Goal: Transaction & Acquisition: Obtain resource

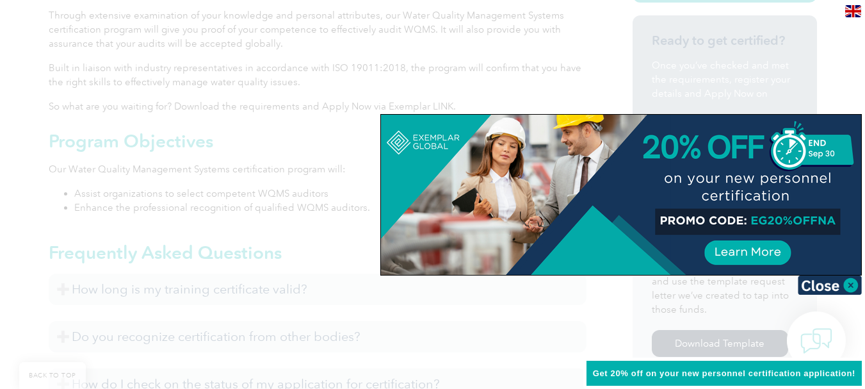
scroll to position [427, 0]
click at [853, 287] on img at bounding box center [829, 284] width 64 height 19
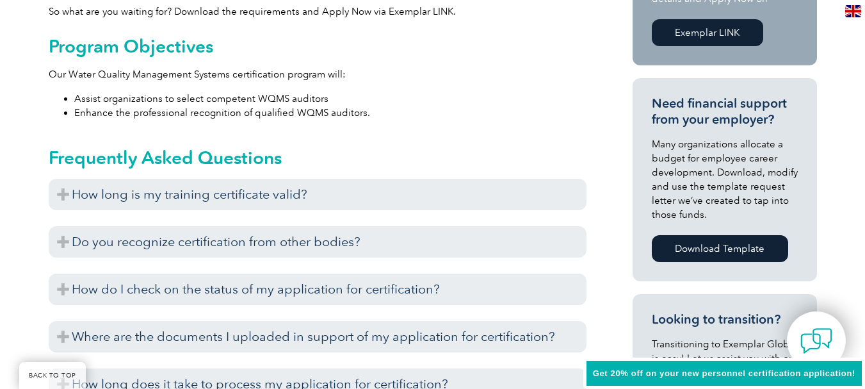
scroll to position [522, 0]
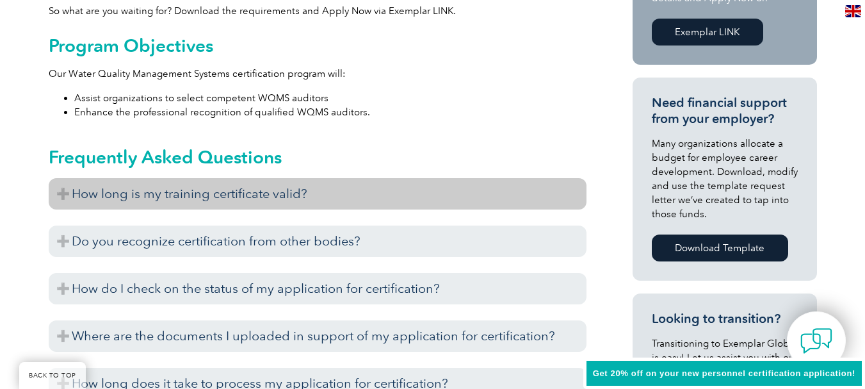
click at [340, 203] on h3 "How long is my training certificate valid?" at bounding box center [318, 193] width 538 height 31
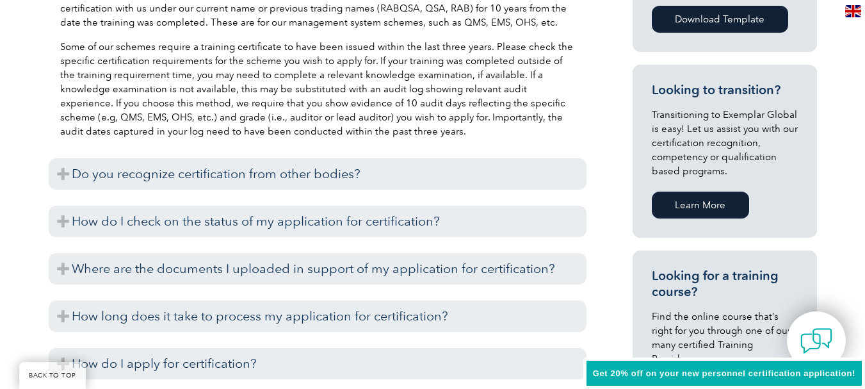
scroll to position [751, 0]
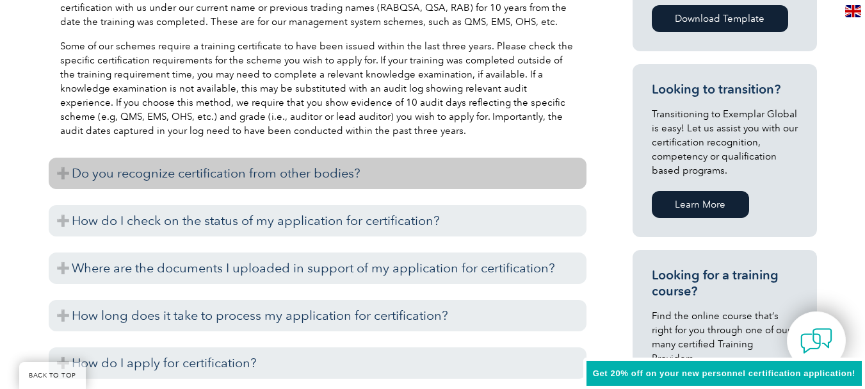
click at [280, 182] on h3 "Do you recognize certification from other bodies?" at bounding box center [318, 172] width 538 height 31
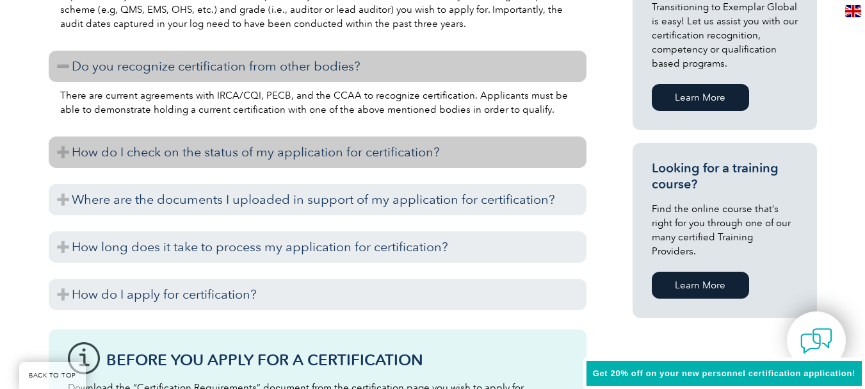
scroll to position [858, 0]
click at [351, 163] on h3 "How do I check on the status of my application for certification?" at bounding box center [318, 151] width 538 height 31
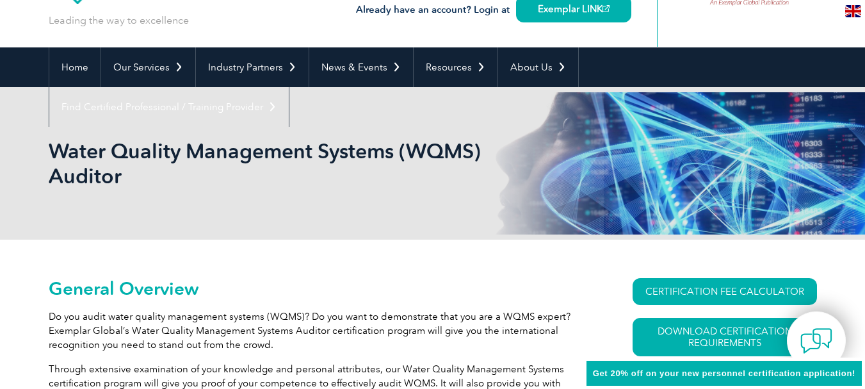
scroll to position [0, 0]
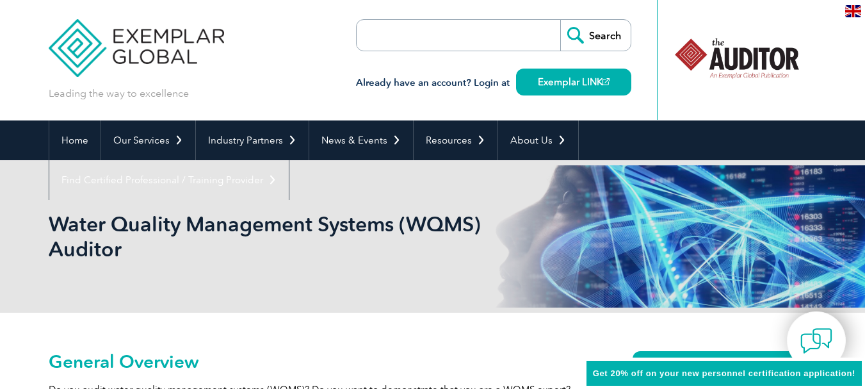
click at [676, 376] on span "Get 20% off on your new personnel certification application!" at bounding box center [724, 373] width 262 height 10
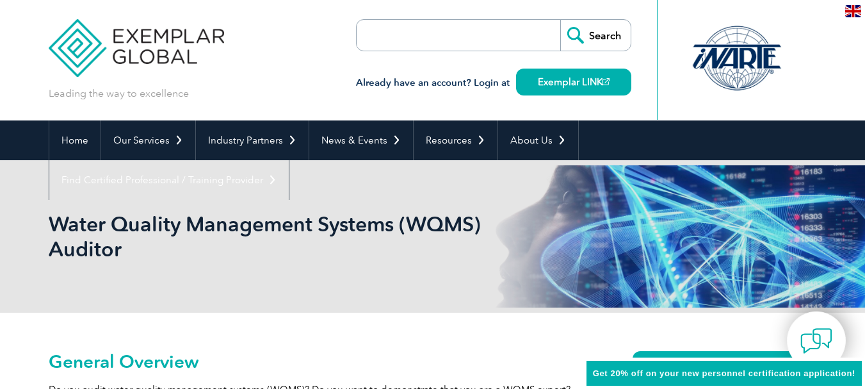
click at [676, 376] on span "Get 20% off on your new personnel certification application!" at bounding box center [724, 373] width 262 height 10
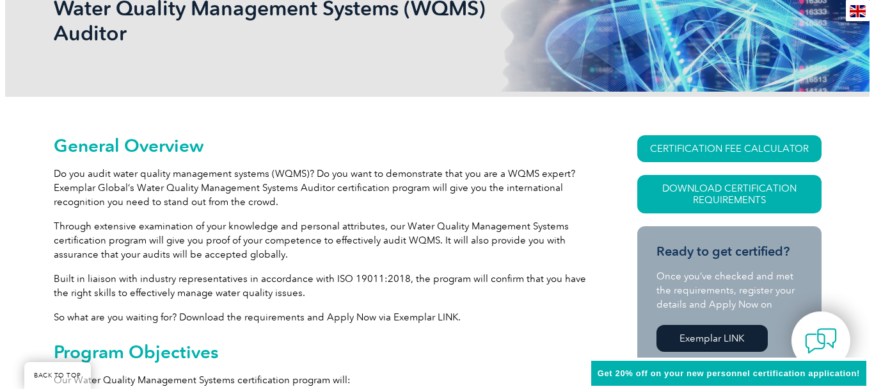
scroll to position [216, 0]
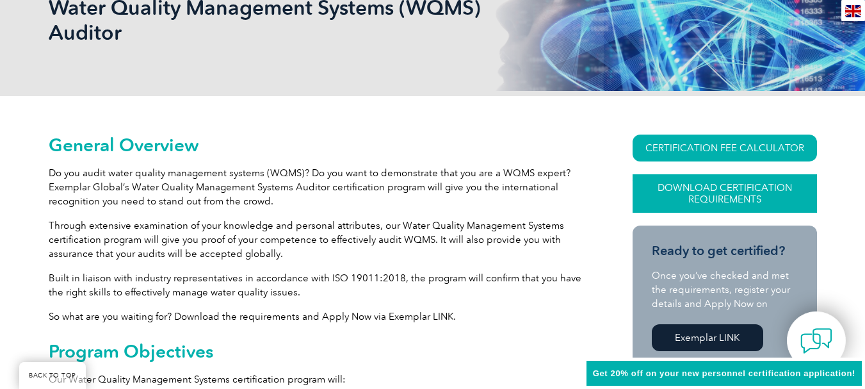
click at [728, 198] on link "Download Certification Requirements" at bounding box center [724, 193] width 184 height 38
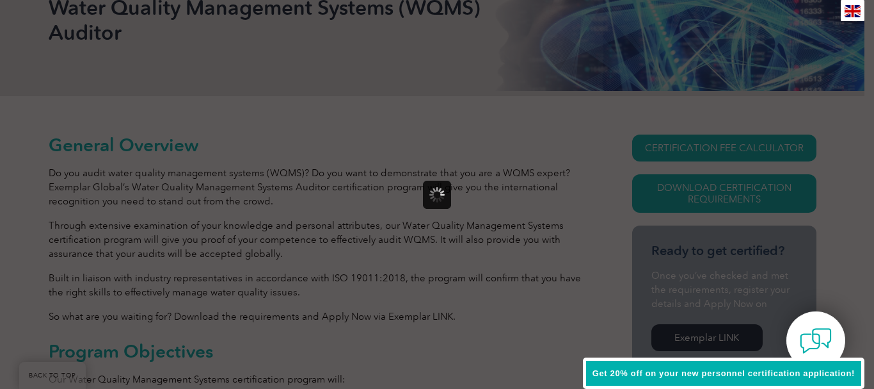
scroll to position [0, 0]
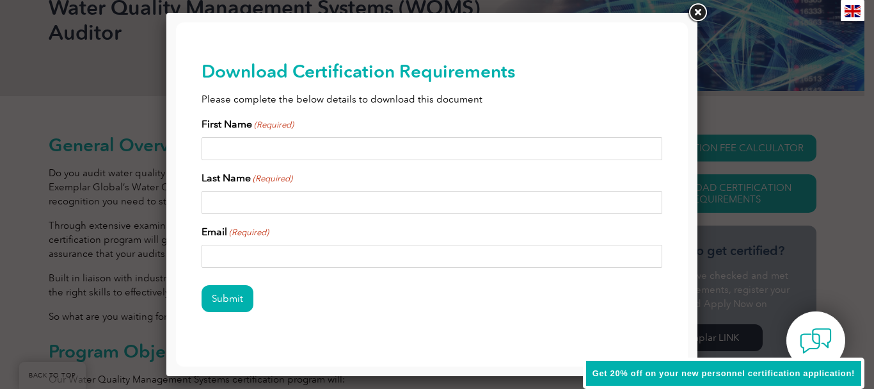
click at [291, 225] on div "Email (Required)" at bounding box center [432, 246] width 461 height 44
click at [321, 145] on input "First Name (Required)" at bounding box center [432, 148] width 461 height 23
type input "Alimullah"
click at [273, 207] on input "Last Name (Required)" at bounding box center [432, 202] width 461 height 23
type input "Ihsanullah"
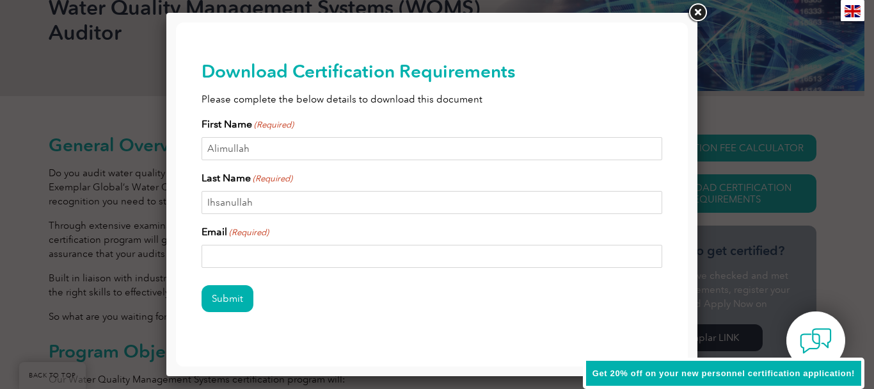
click at [250, 254] on input "Email (Required)" at bounding box center [432, 255] width 461 height 23
type input "[EMAIL_ADDRESS][DOMAIN_NAME]"
click at [230, 298] on input "Submit" at bounding box center [228, 298] width 52 height 27
click at [698, 12] on link at bounding box center [697, 12] width 23 height 23
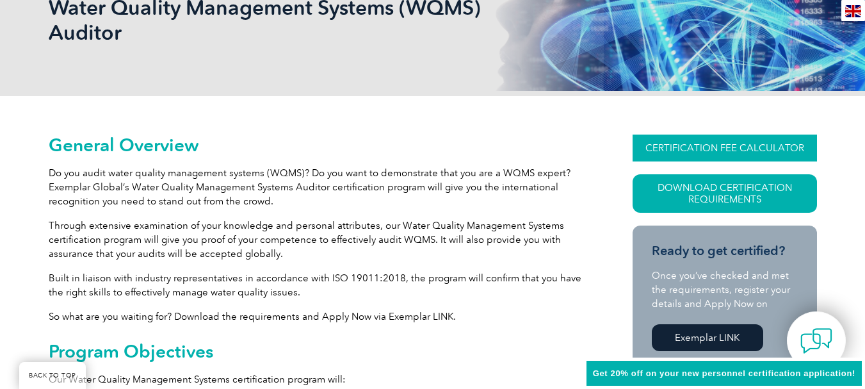
click at [690, 143] on link "CERTIFICATION FEE CALCULATOR" at bounding box center [724, 147] width 184 height 27
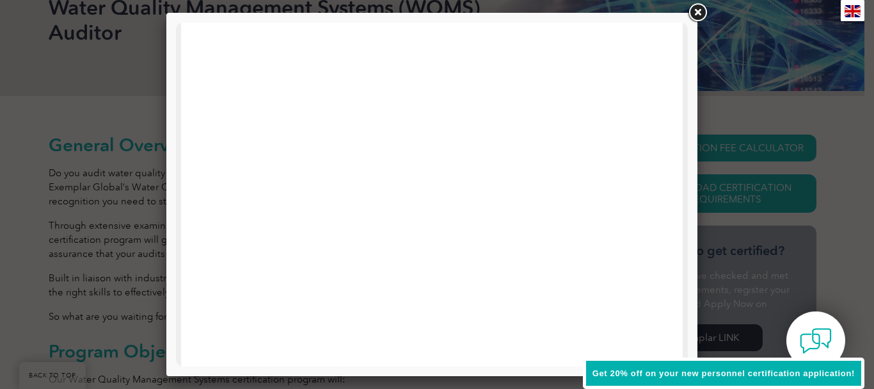
click at [699, 12] on link at bounding box center [697, 12] width 23 height 23
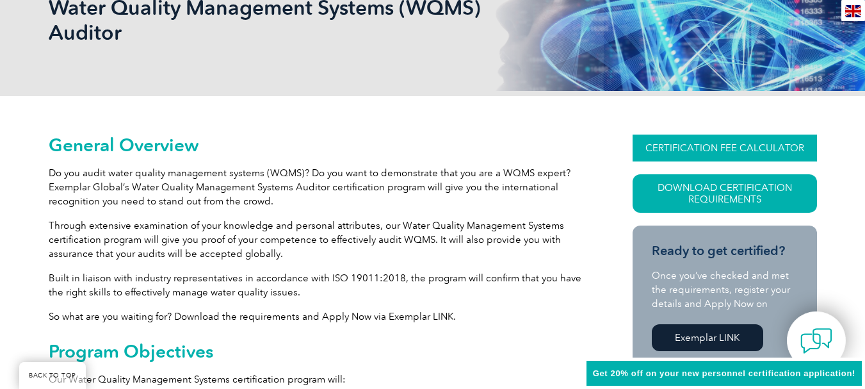
click at [713, 142] on link "CERTIFICATION FEE CALCULATOR" at bounding box center [724, 147] width 184 height 27
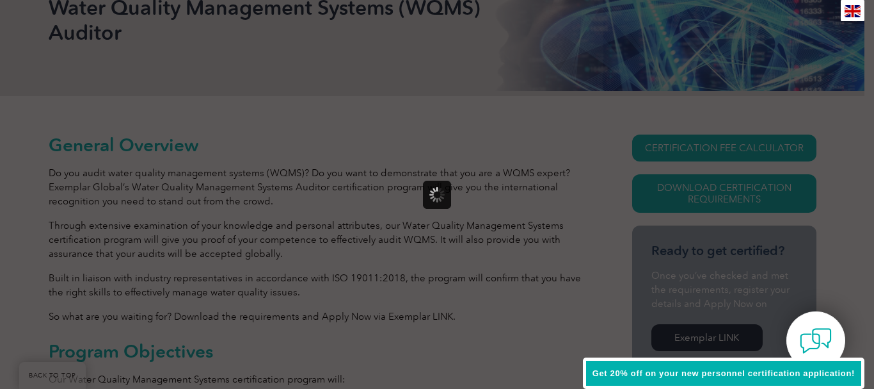
click at [436, 202] on div at bounding box center [437, 194] width 28 height 28
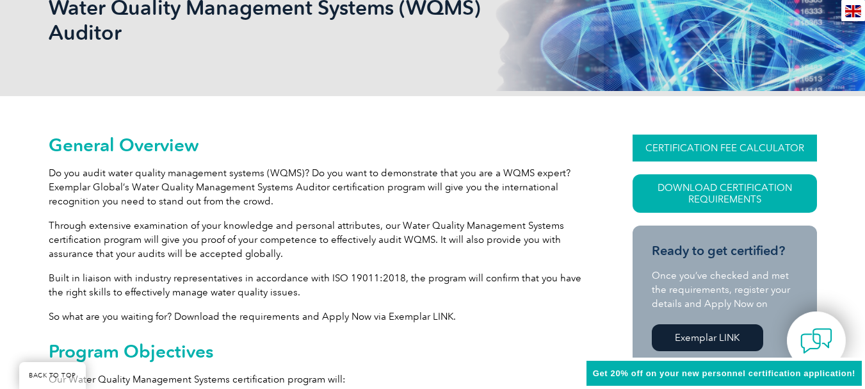
click at [703, 141] on link "CERTIFICATION FEE CALCULATOR" at bounding box center [724, 147] width 184 height 27
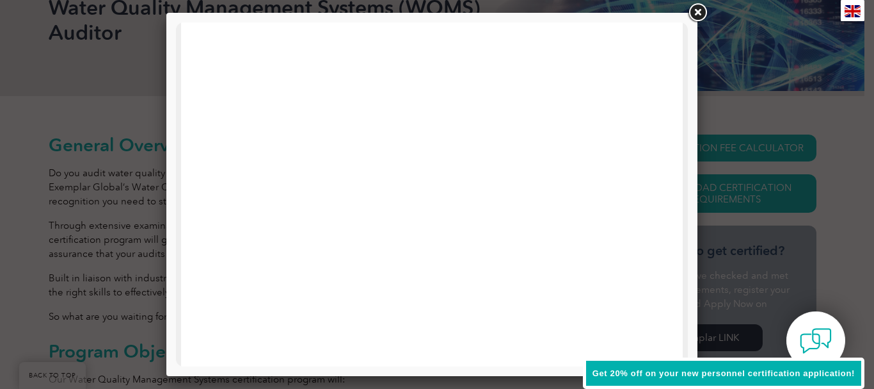
click at [696, 10] on link at bounding box center [697, 12] width 23 height 23
